Goal: Transaction & Acquisition: Purchase product/service

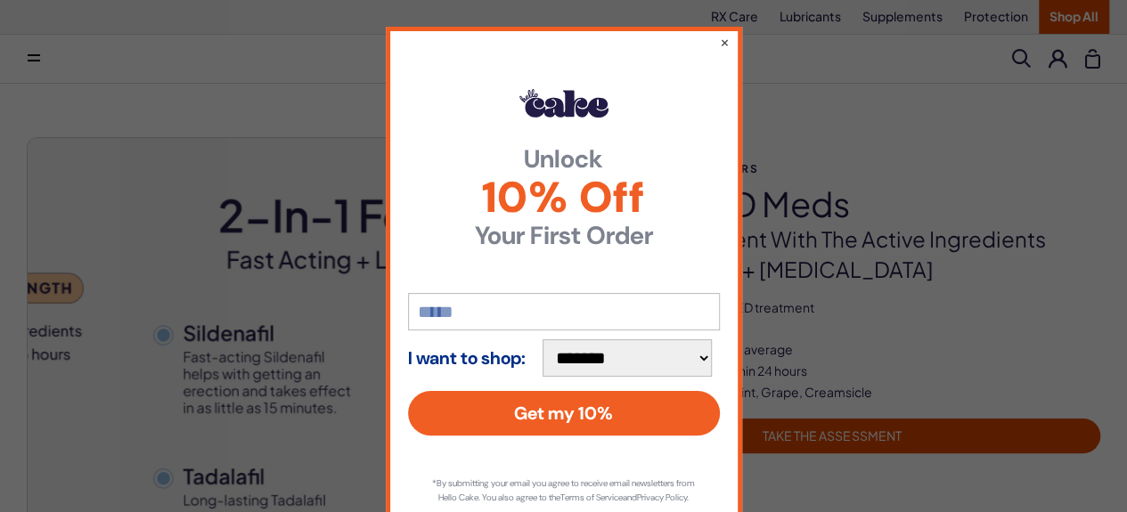
click at [703, 360] on select "**********" at bounding box center [626, 357] width 169 height 37
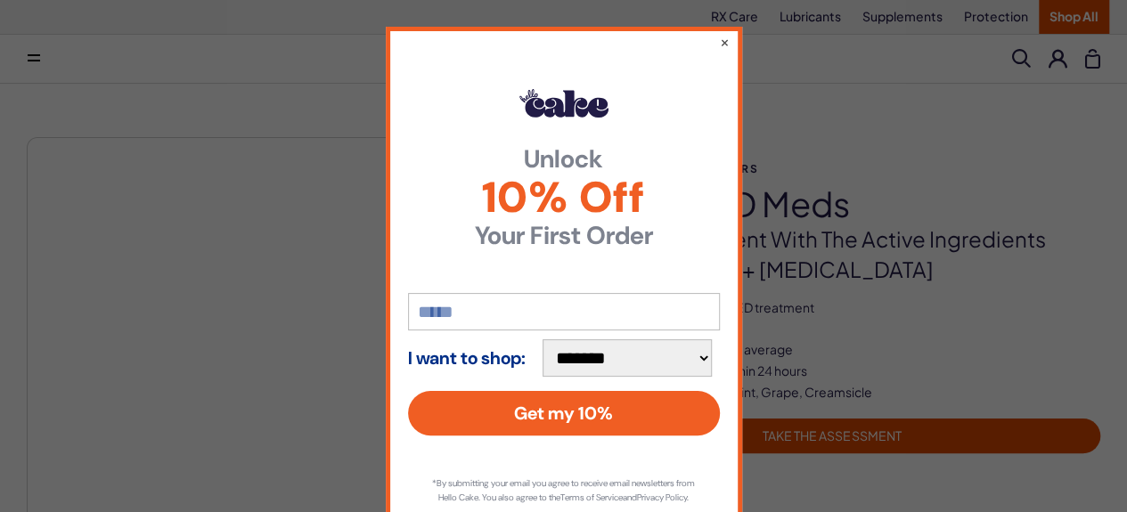
click at [703, 360] on select "**********" at bounding box center [626, 357] width 169 height 37
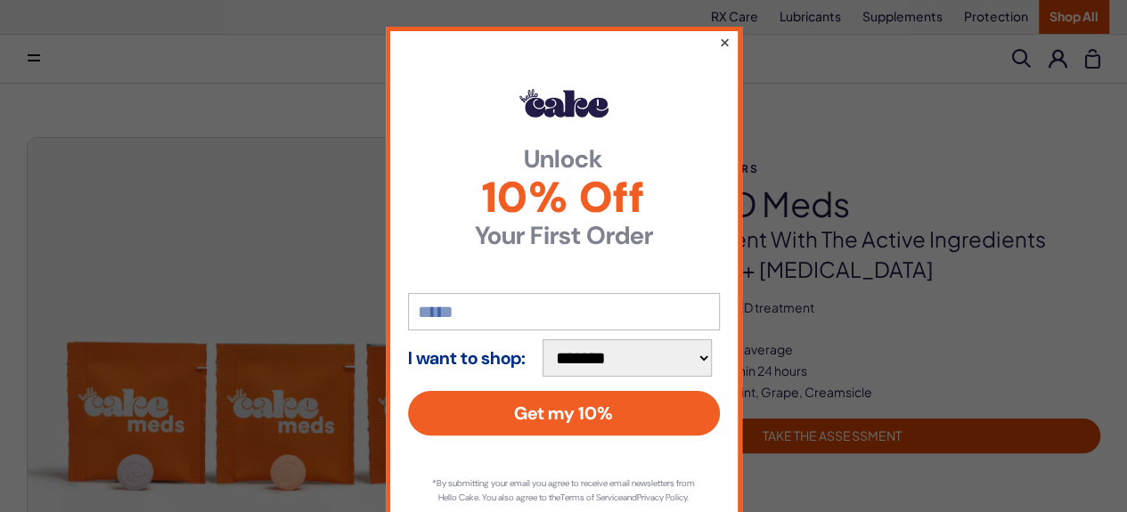
click at [718, 44] on button "×" at bounding box center [724, 41] width 12 height 21
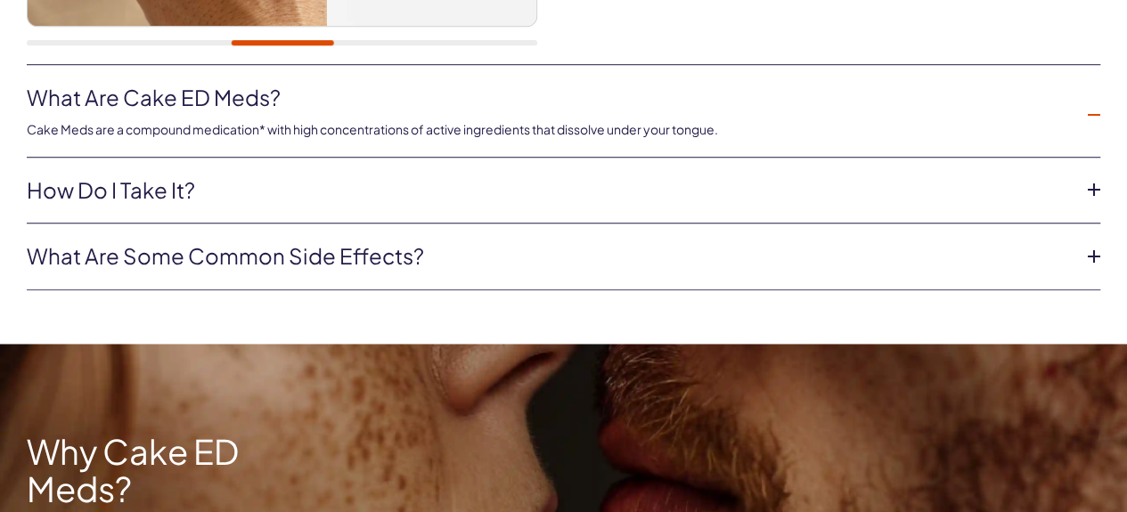
scroll to position [624, 0]
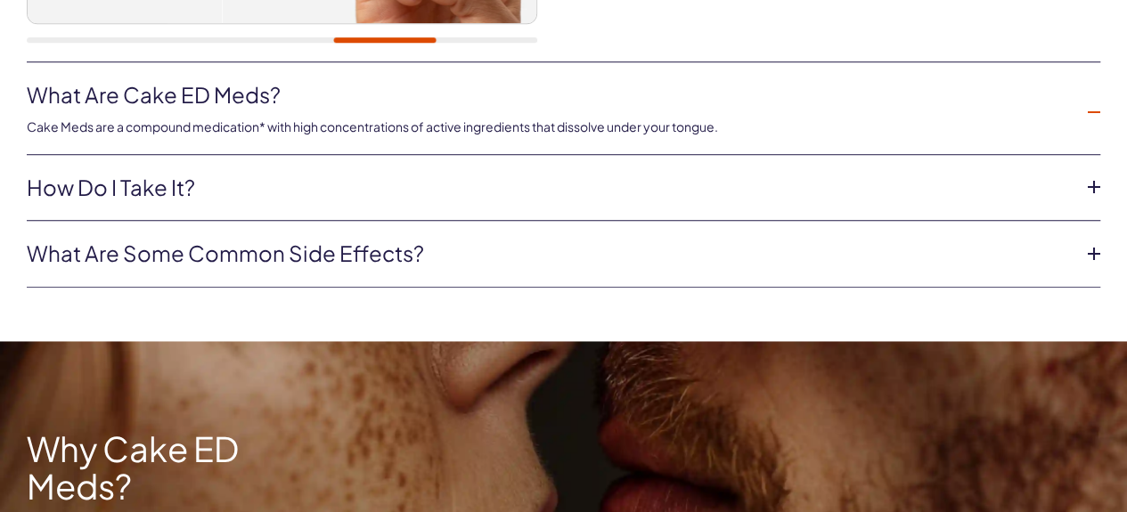
click at [1097, 193] on icon at bounding box center [1094, 187] width 12 height 12
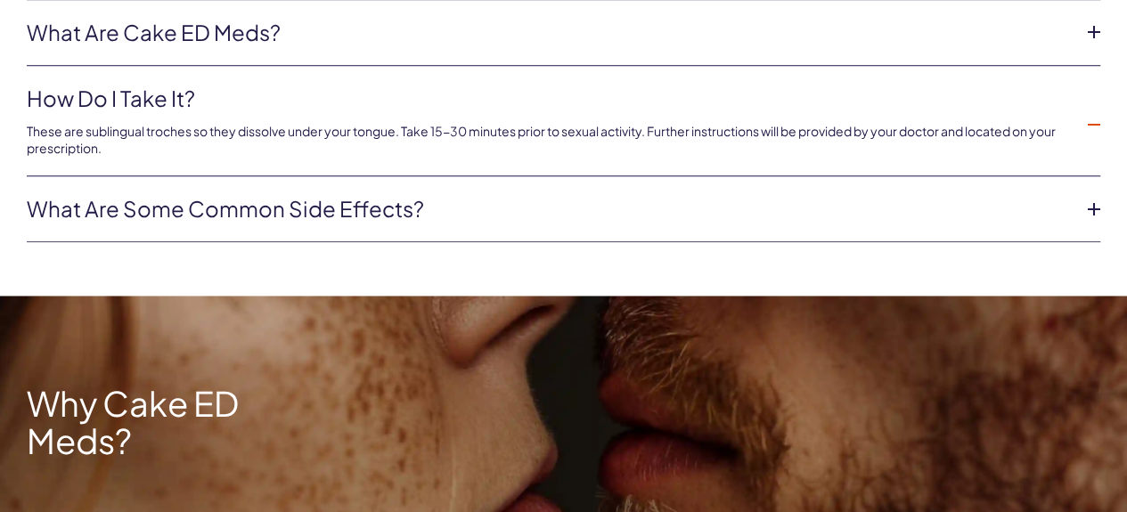
scroll to position [713, 0]
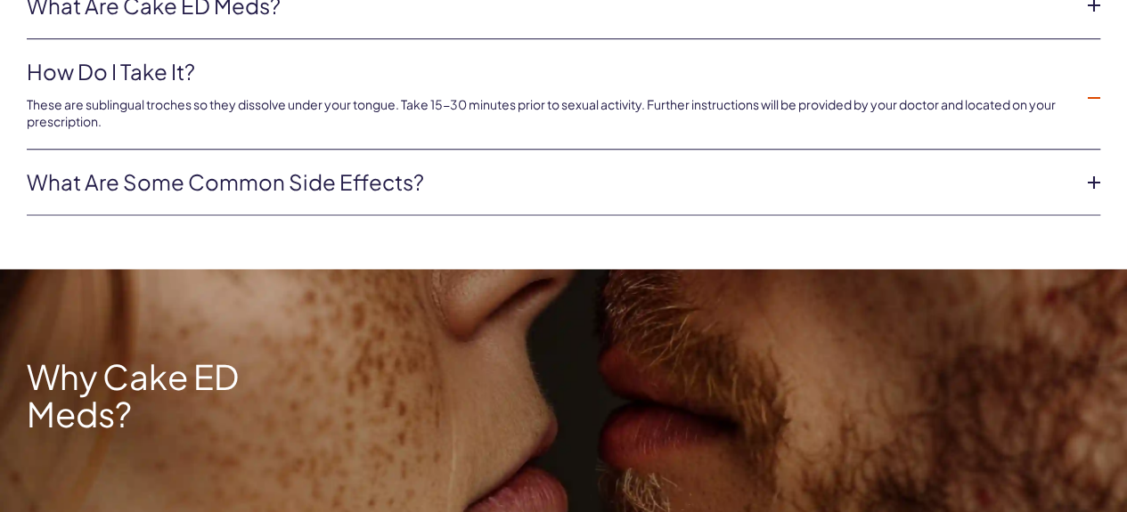
click at [1096, 189] on icon at bounding box center [1094, 182] width 12 height 12
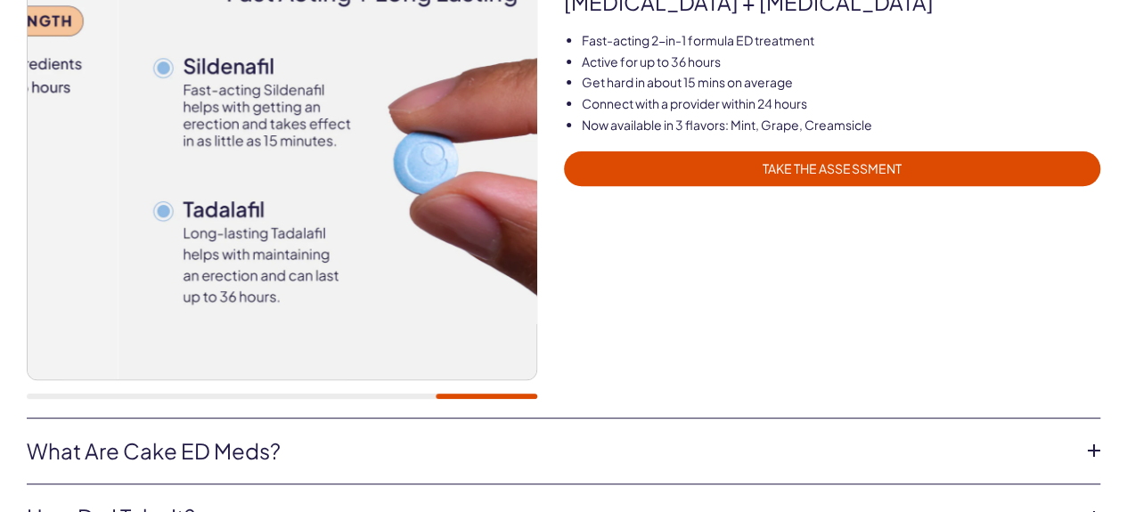
scroll to position [0, 0]
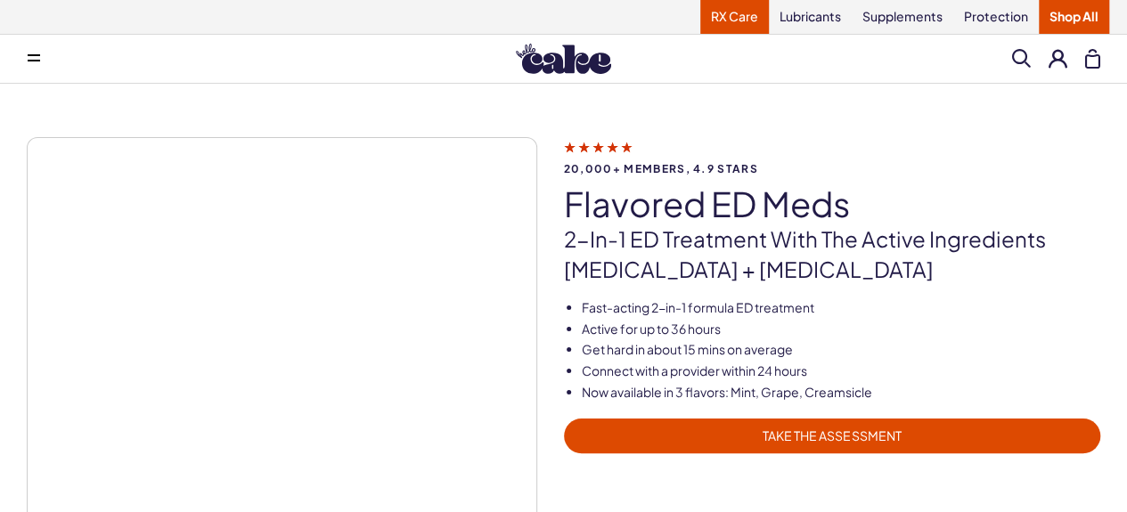
click at [730, 8] on link "RX Care" at bounding box center [734, 17] width 69 height 34
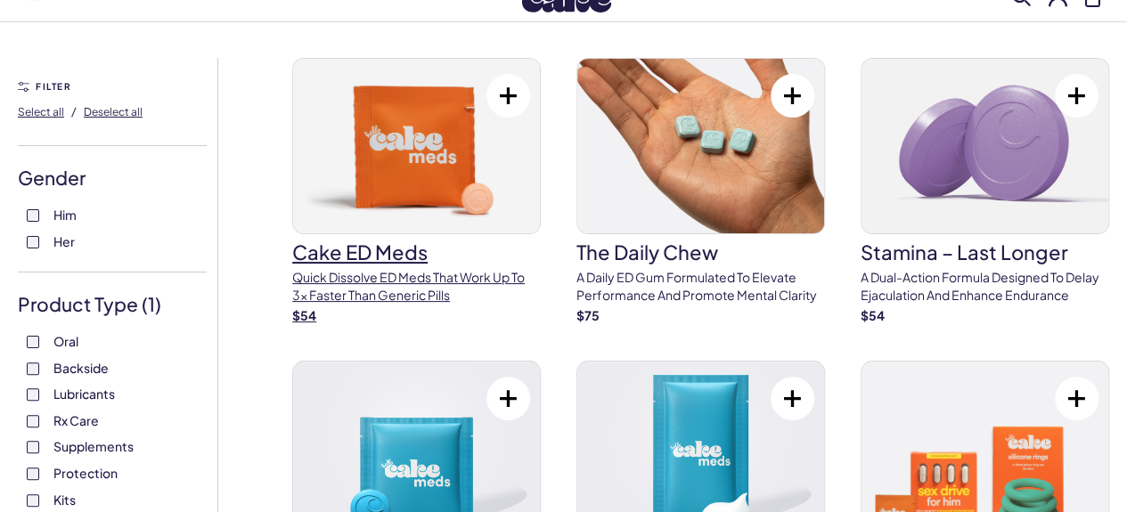
scroll to position [89, 0]
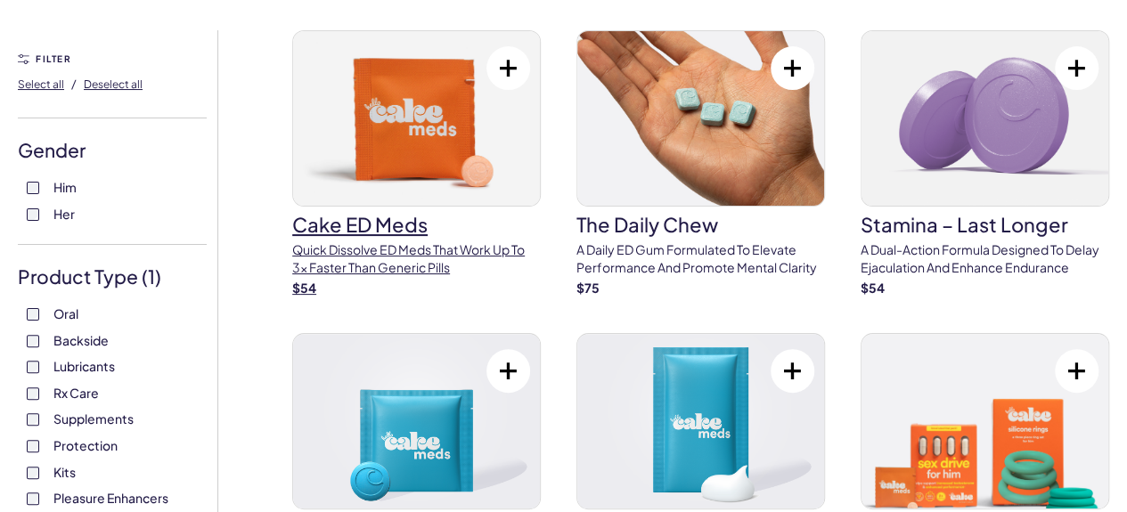
click at [378, 276] on p "Quick dissolve ED Meds that work up to 3x faster than generic pills" at bounding box center [416, 258] width 249 height 35
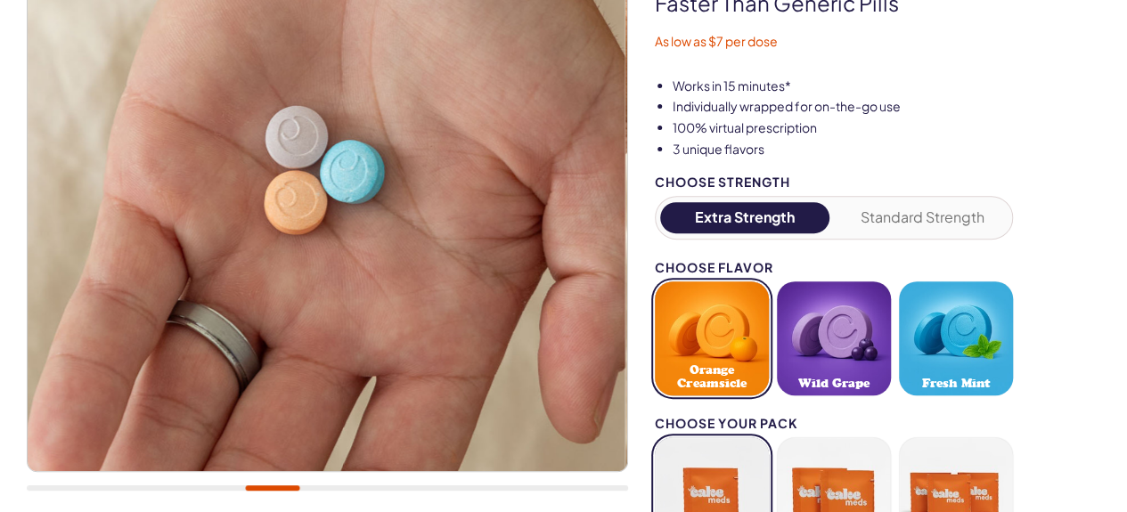
scroll to position [267, 0]
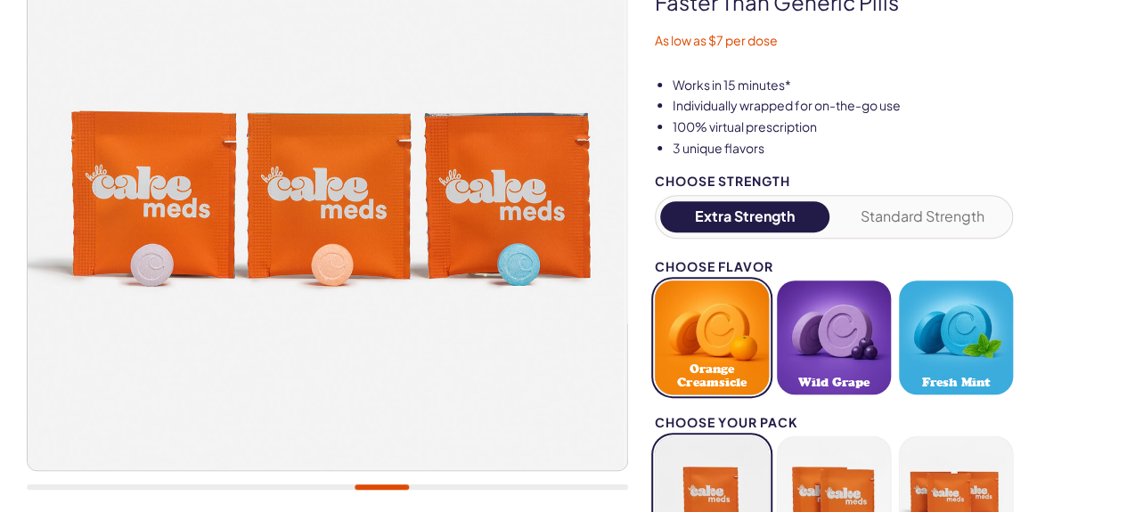
click at [953, 324] on button "Fresh Mint" at bounding box center [956, 338] width 114 height 114
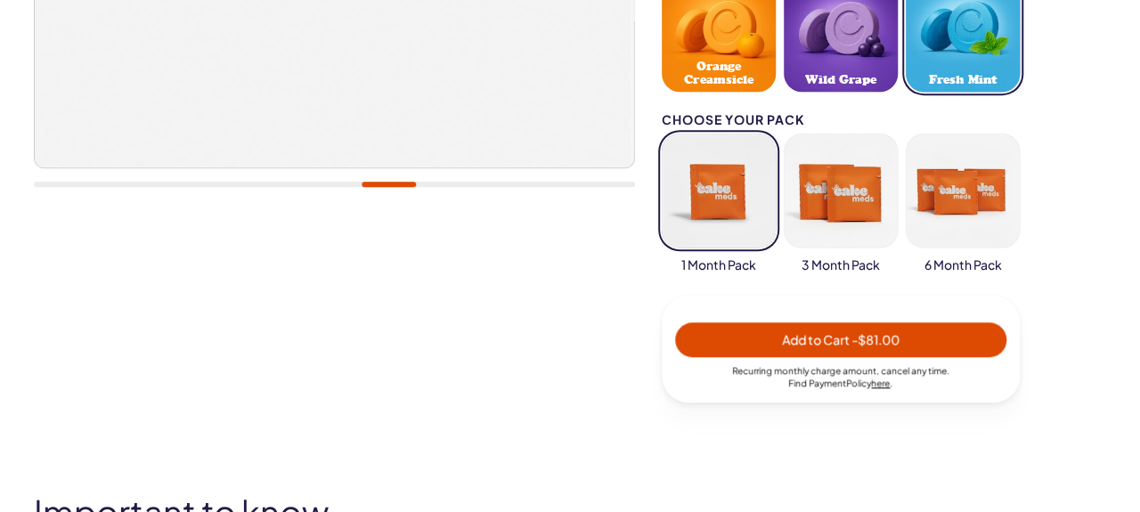
scroll to position [624, 0]
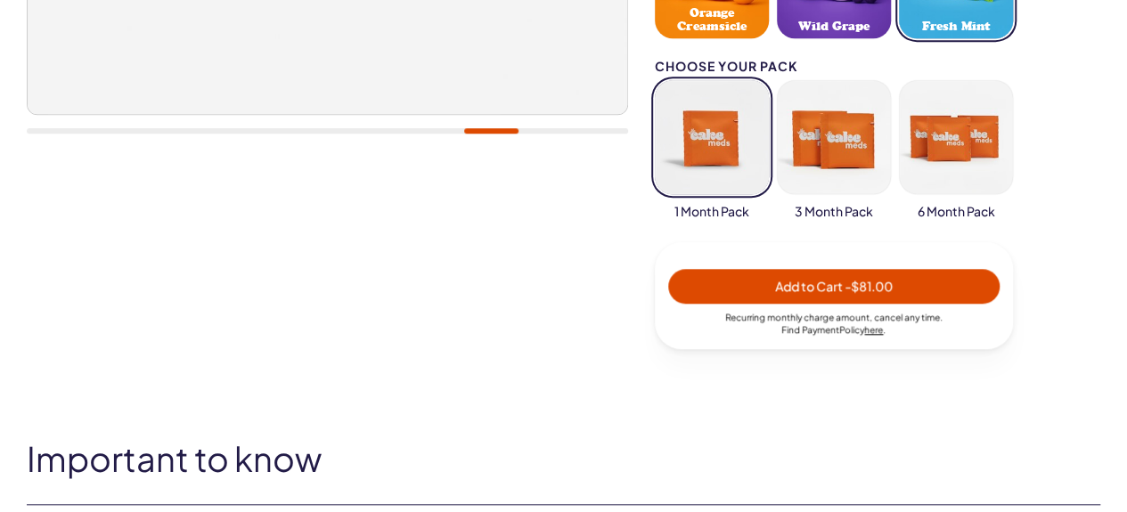
click at [859, 288] on span "- $81.00" at bounding box center [868, 286] width 48 height 16
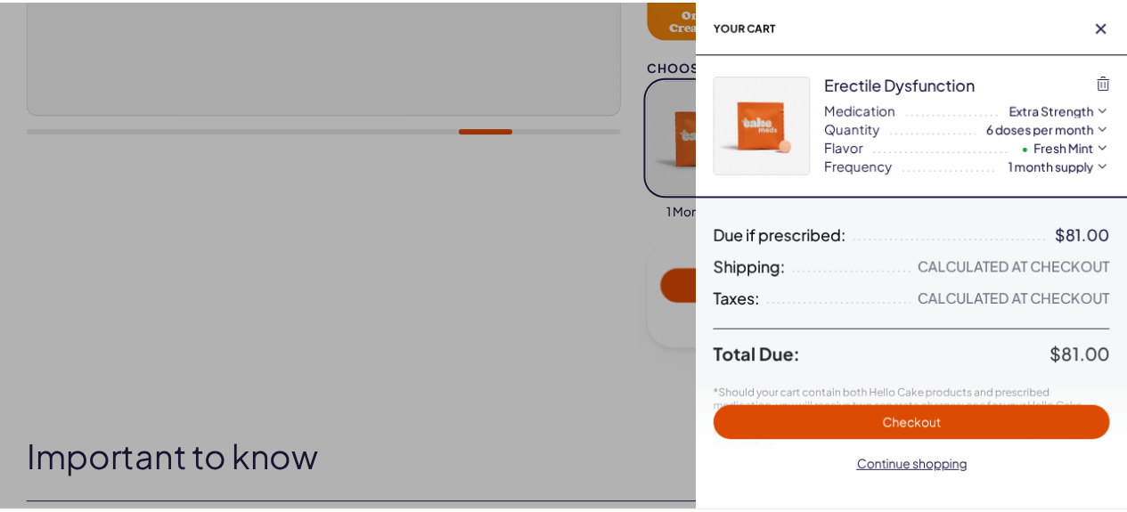
scroll to position [0, 0]
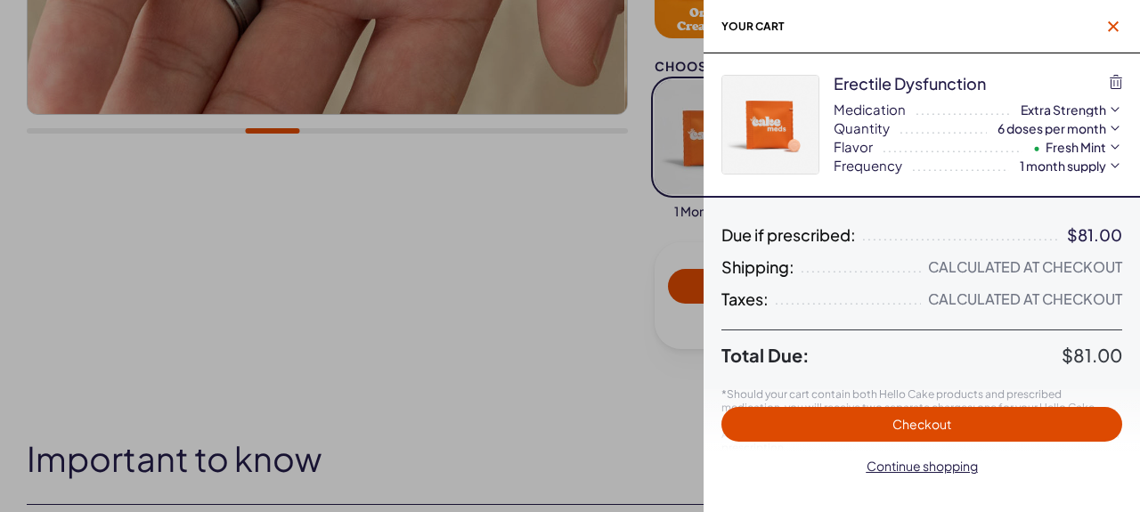
click at [1109, 29] on icon "button" at bounding box center [1113, 26] width 11 height 11
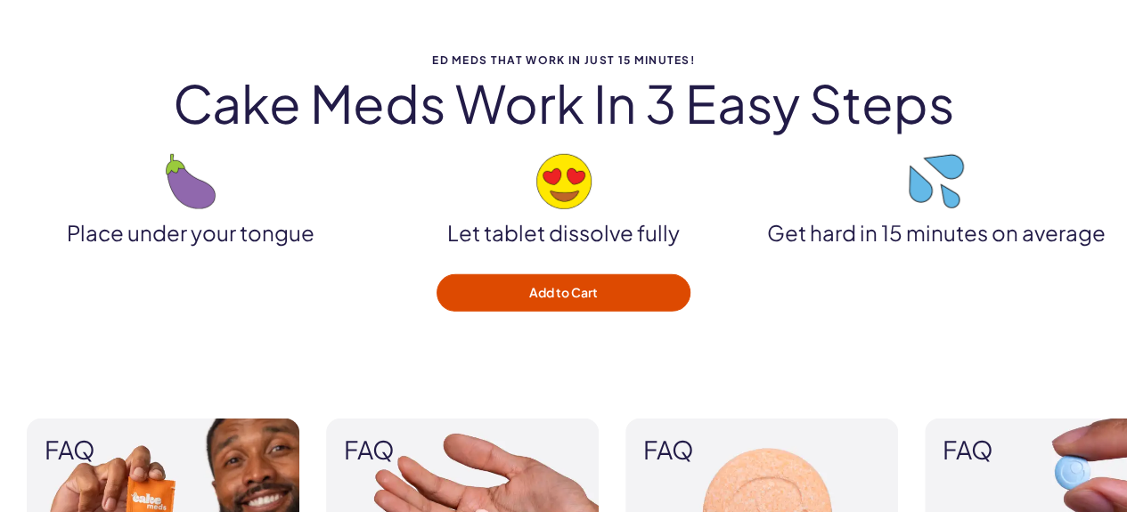
scroll to position [2672, 0]
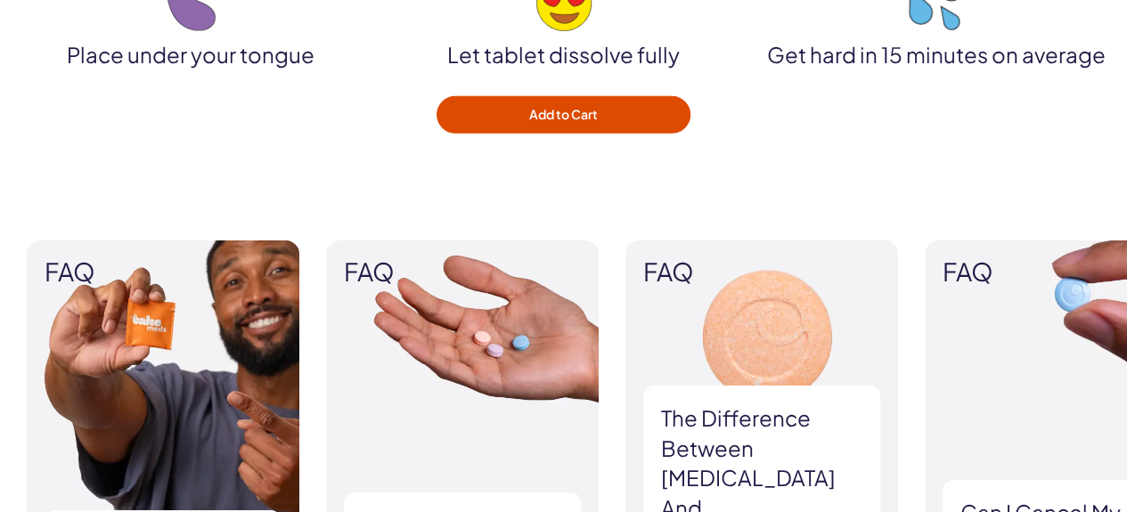
drag, startPoint x: 745, startPoint y: 468, endPoint x: 900, endPoint y: 469, distance: 155.0
click at [900, 469] on div "FAQ What ED treatment is best for me? Start a virtual consultation today to dis…" at bounding box center [563, 476] width 1073 height 471
drag, startPoint x: 771, startPoint y: 476, endPoint x: 902, endPoint y: 475, distance: 130.9
click at [892, 475] on div "FAQ What ED treatment is best for me? Start a virtual consultation today to dis…" at bounding box center [563, 476] width 1127 height 578
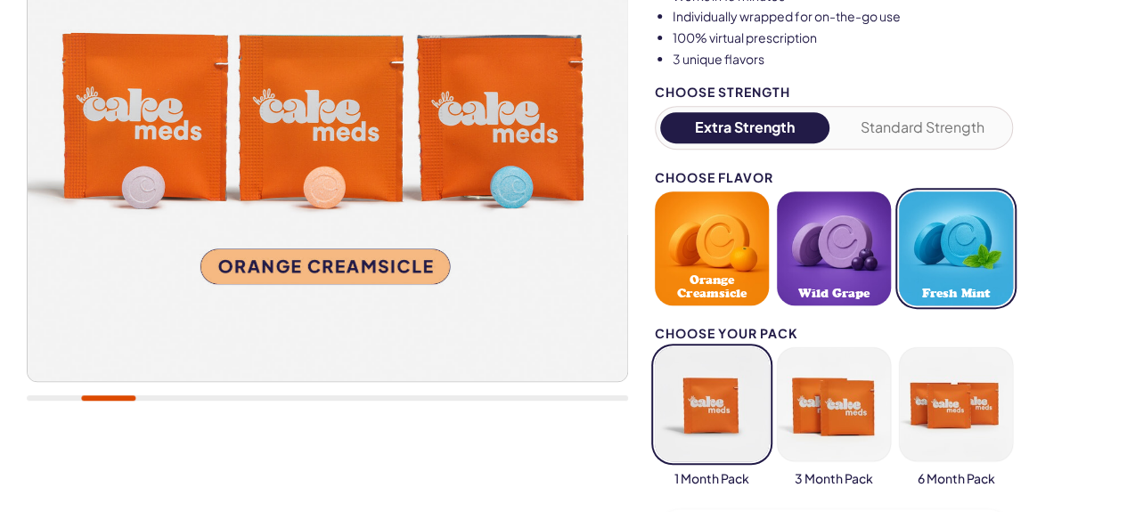
scroll to position [267, 0]
